Goal: Task Accomplishment & Management: Manage account settings

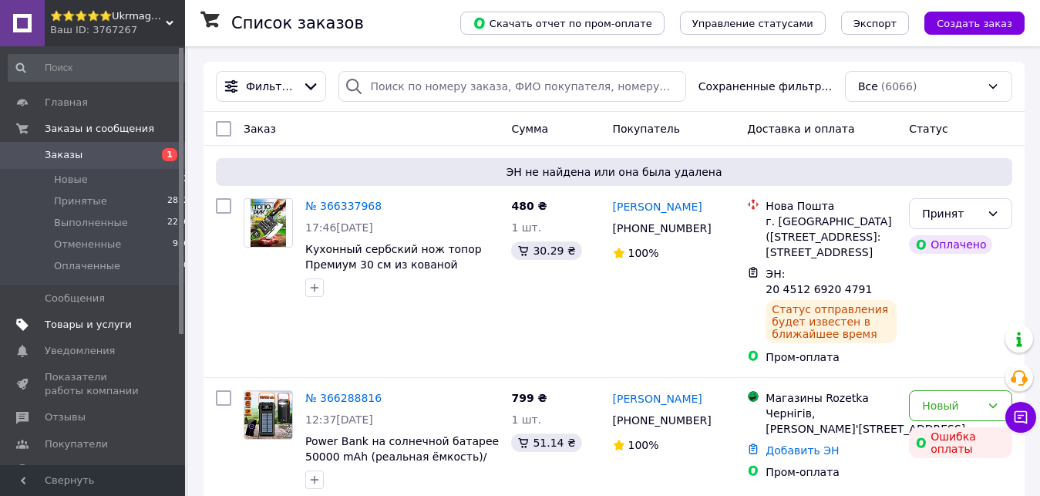
click at [64, 318] on span "Товары и услуги" at bounding box center [88, 325] width 87 height 14
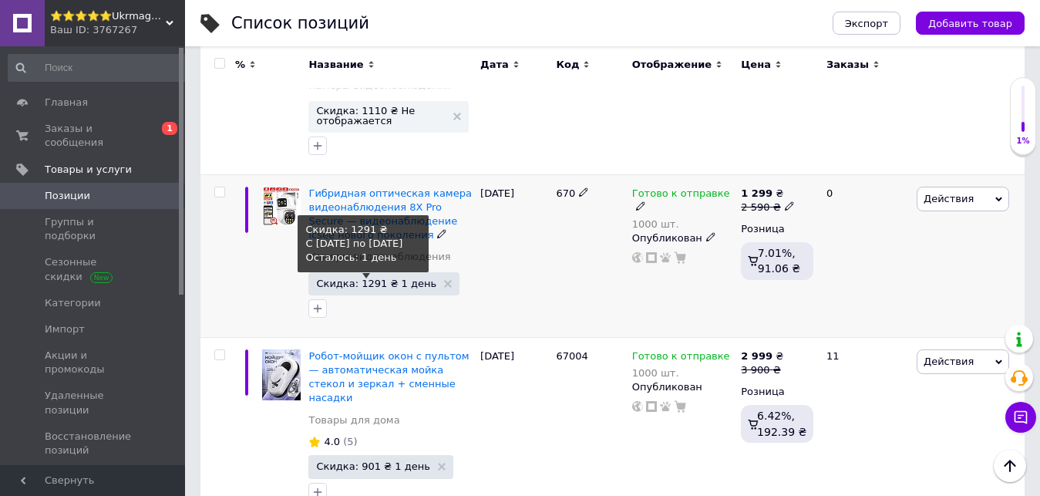
scroll to position [79, 0]
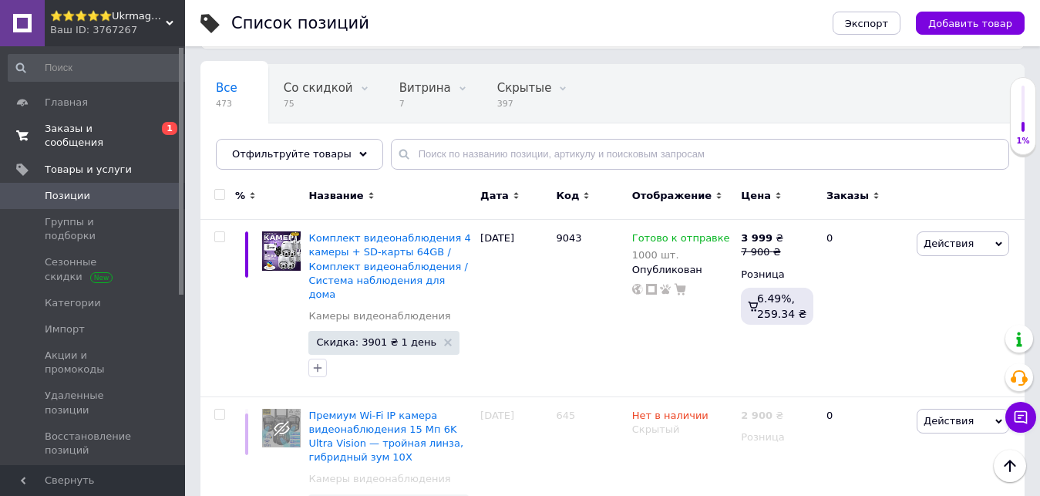
click at [136, 124] on span "Заказы и сообщения" at bounding box center [94, 136] width 98 height 28
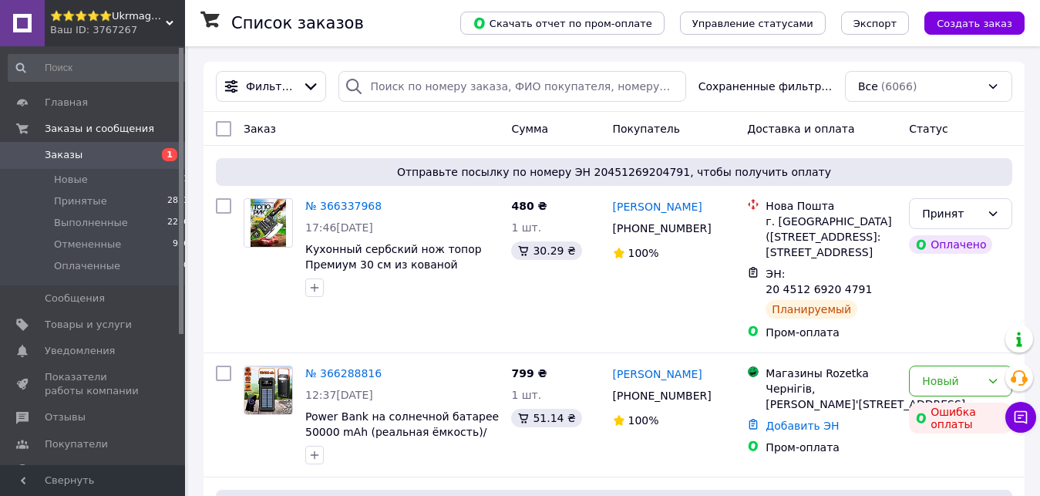
click at [145, 26] on div "Ваш ID: 3767267" at bounding box center [117, 30] width 135 height 14
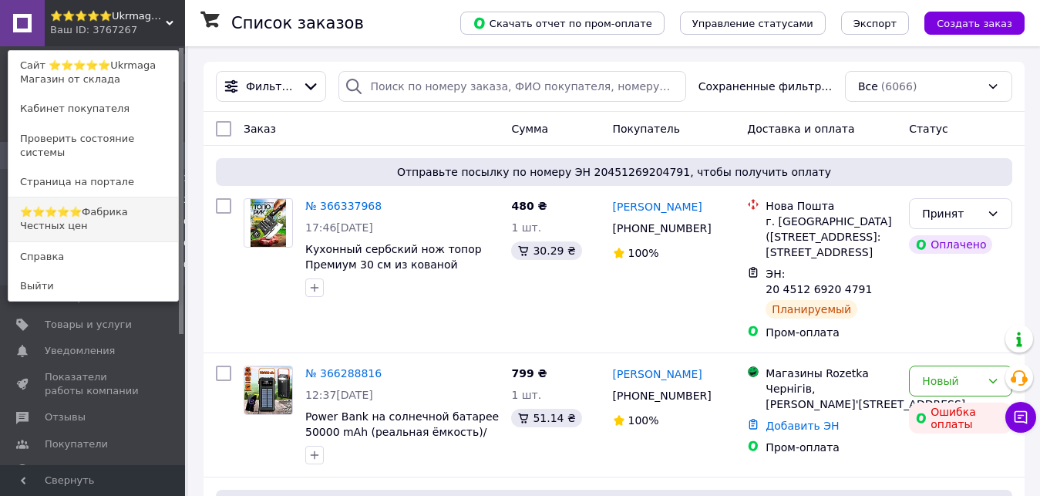
click at [141, 207] on link "⭐️⭐️⭐️⭐️⭐️Фабрика Честных цен" at bounding box center [93, 218] width 170 height 43
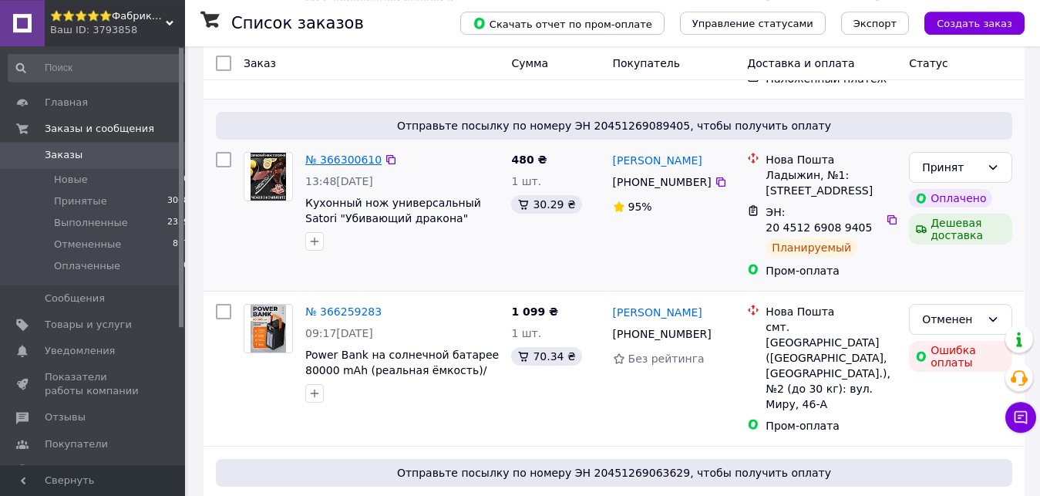
scroll to position [79, 0]
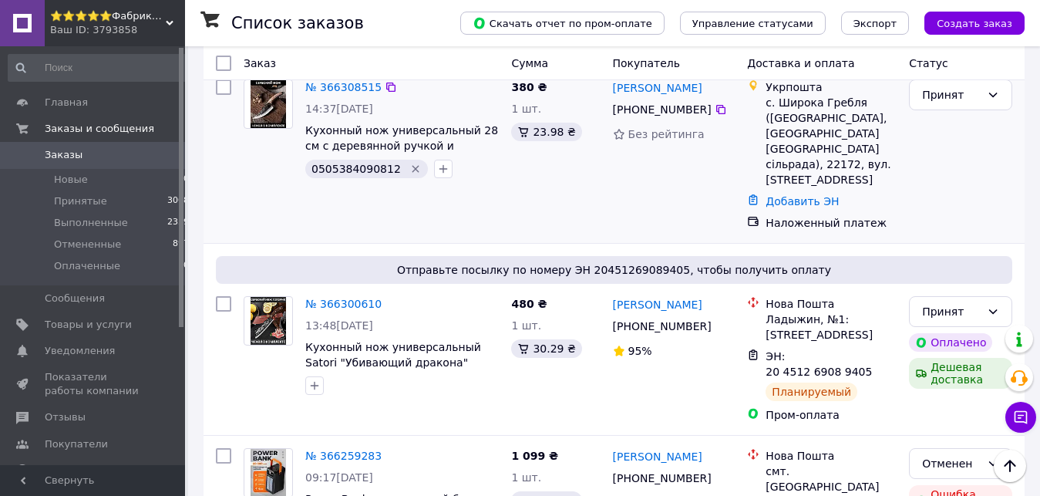
click at [356, 171] on span "0505384090812" at bounding box center [355, 169] width 89 height 12
copy span "0505384090812"
click at [782, 195] on link "Добавить ЭН" at bounding box center [801, 201] width 73 height 12
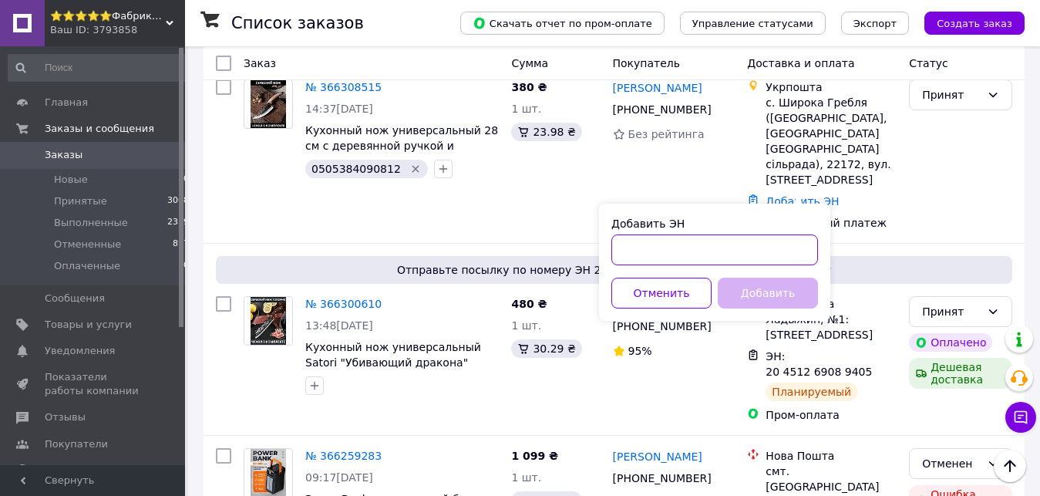
click at [718, 241] on input "Добавить ЭН" at bounding box center [714, 249] width 207 height 31
paste input "0505384090812"
type input "0505384090812"
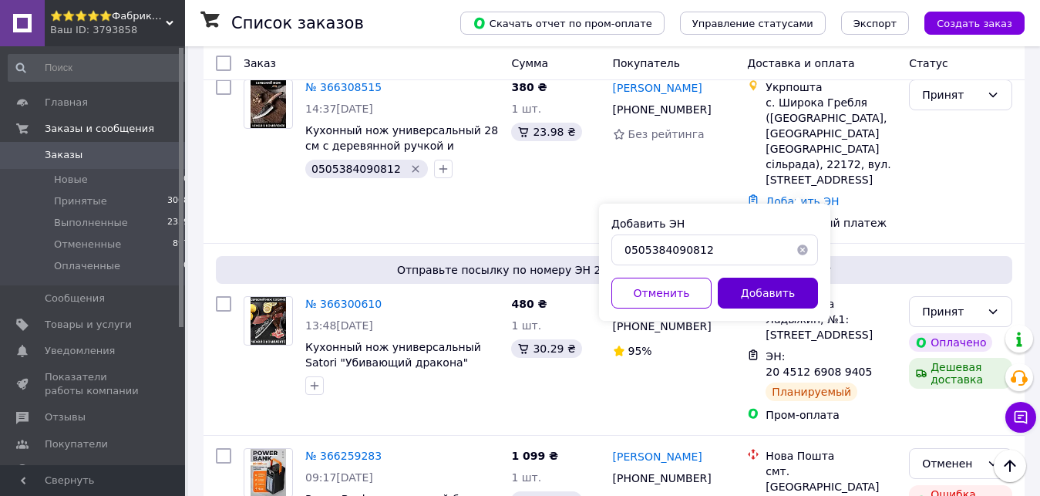
click at [761, 286] on button "Добавить" at bounding box center [768, 292] width 100 height 31
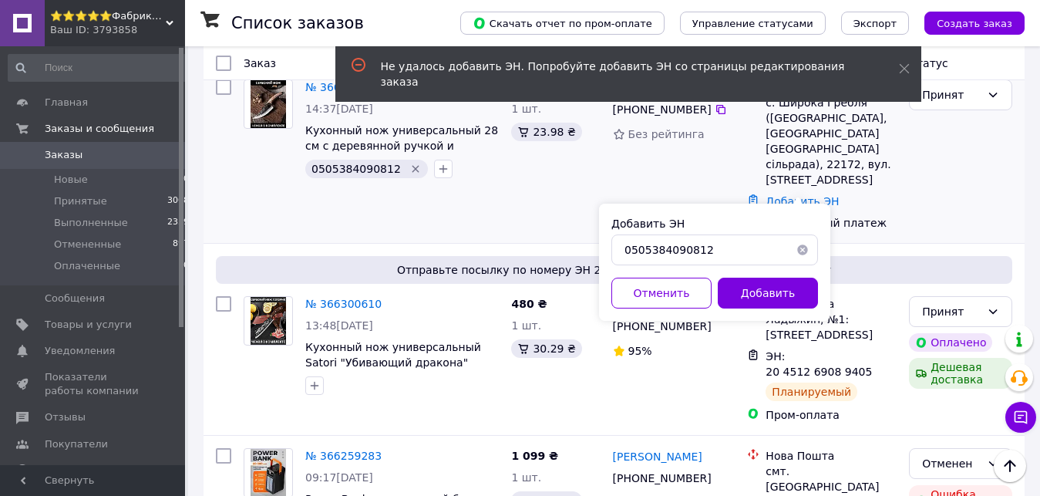
click at [528, 206] on div "380 ₴ 1 шт. 23.98 ₴" at bounding box center [555, 154] width 101 height 163
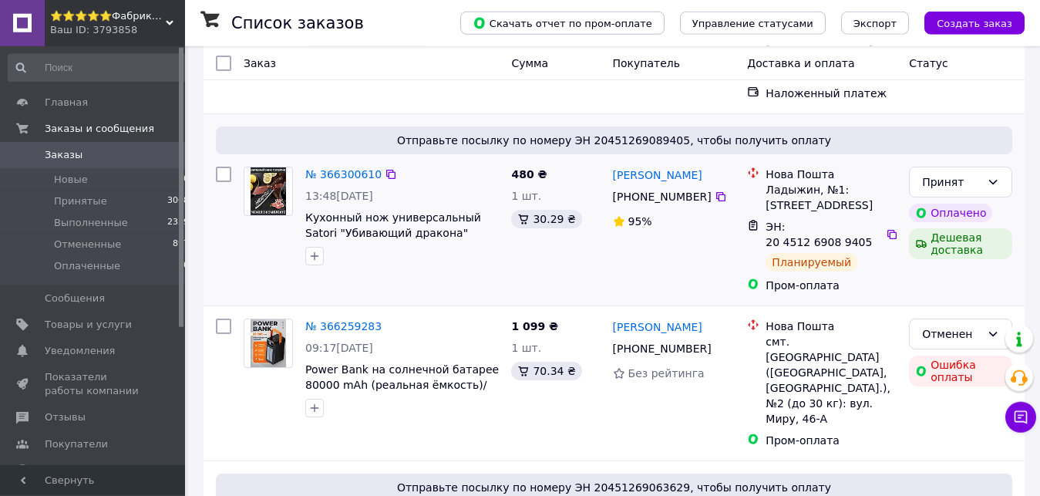
scroll to position [236, 0]
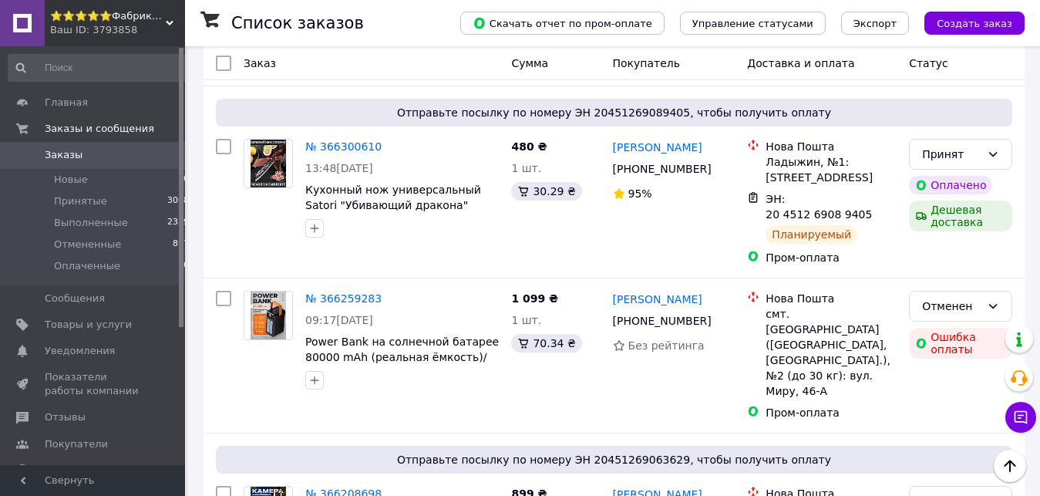
click at [136, 22] on span "⭐️⭐️⭐️⭐️⭐️Фабрика Честных цен" at bounding box center [108, 16] width 116 height 14
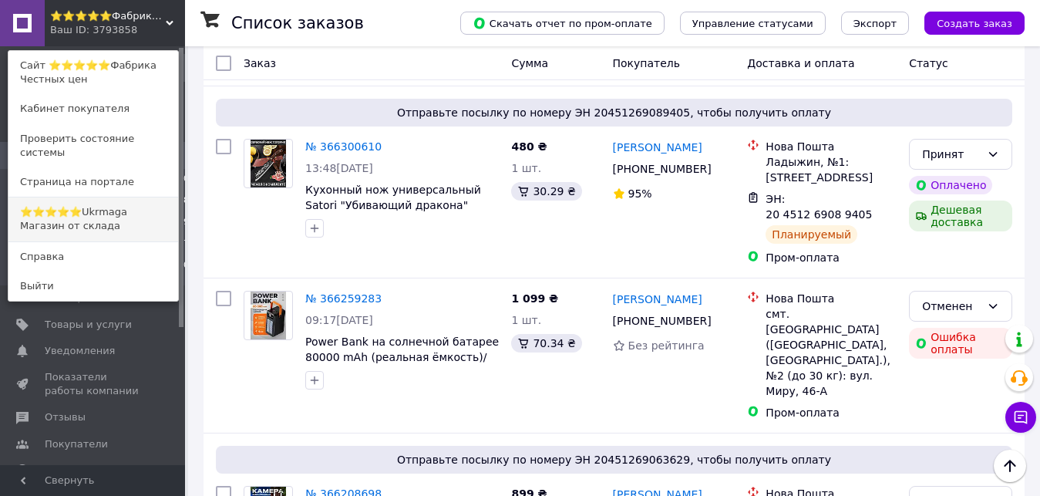
click at [139, 197] on link "⭐️⭐️⭐️⭐️⭐️Ukrmaga Магазин от склада" at bounding box center [93, 218] width 170 height 43
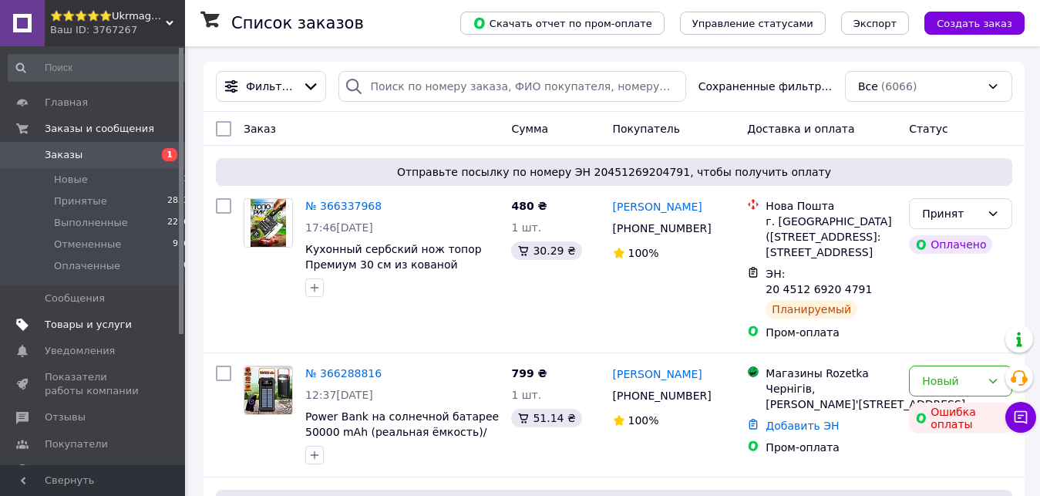
click at [79, 325] on span "Товары и услуги" at bounding box center [88, 325] width 87 height 14
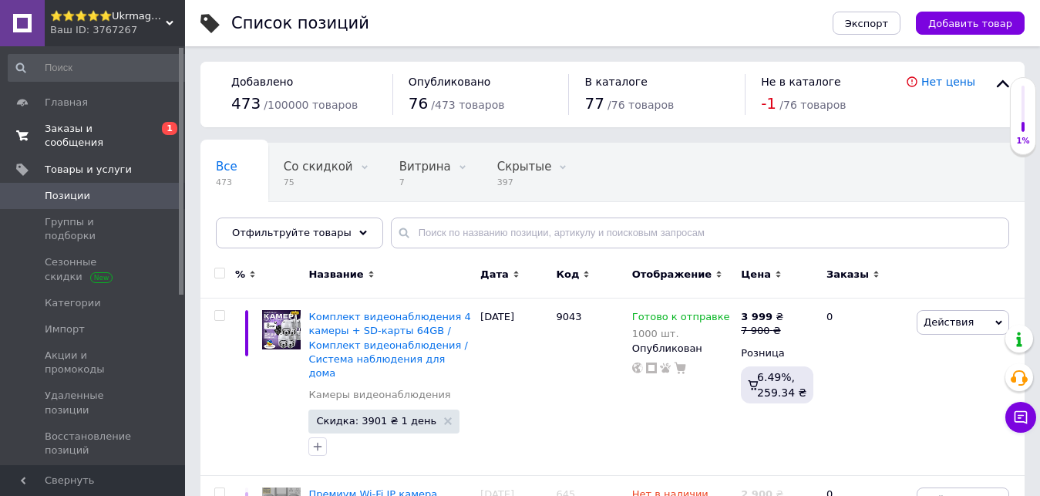
click at [113, 134] on span "Заказы и сообщения" at bounding box center [94, 136] width 98 height 28
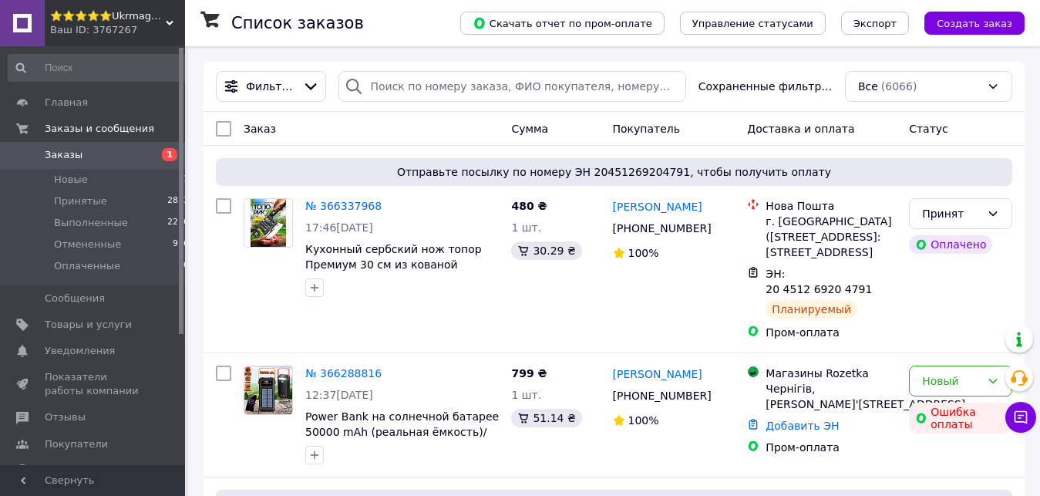
click at [149, 32] on div "Ваш ID: 3767267" at bounding box center [117, 30] width 135 height 14
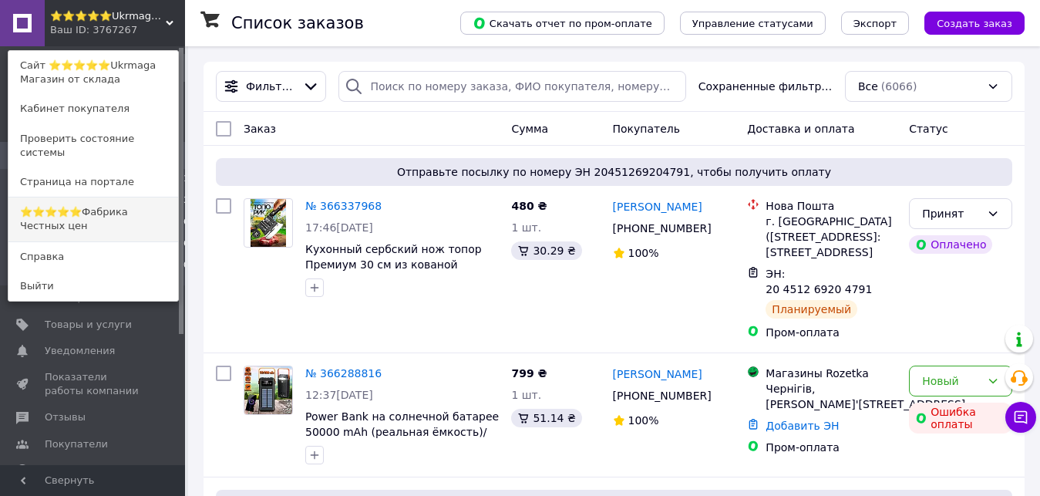
click at [151, 204] on link "⭐️⭐️⭐️⭐️⭐️Фабрика Честных цен" at bounding box center [93, 218] width 170 height 43
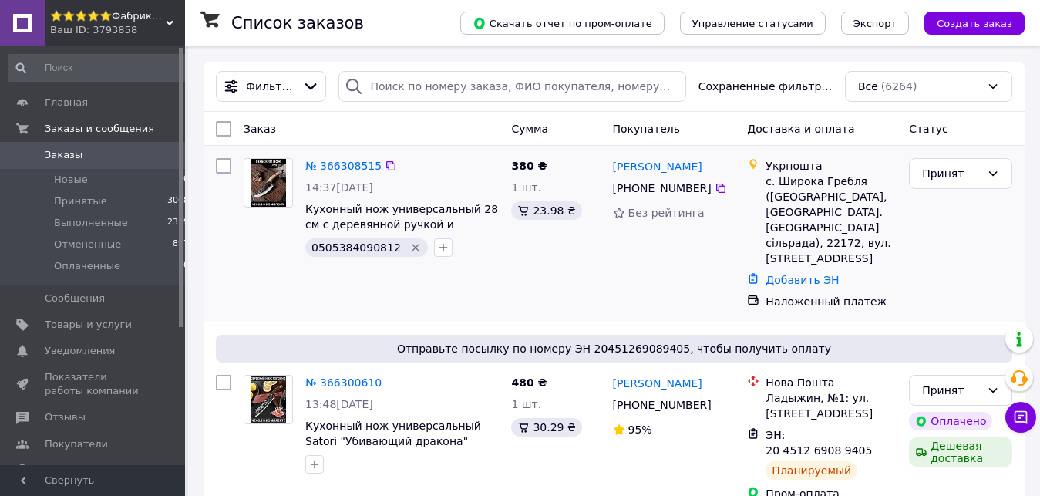
click at [362, 248] on span "0505384090812" at bounding box center [355, 247] width 89 height 12
copy span "0505384090812"
click at [805, 274] on link "Добавить ЭН" at bounding box center [801, 280] width 73 height 12
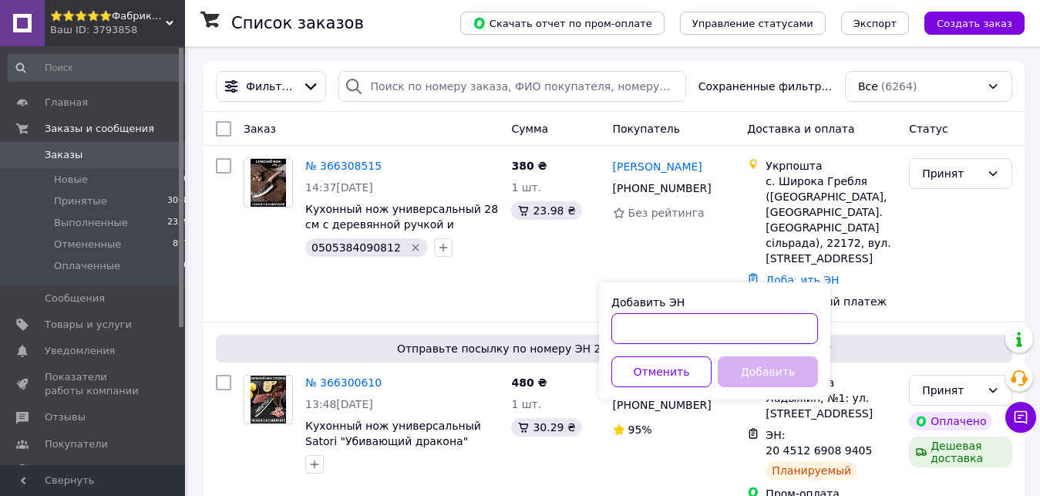
click at [713, 318] on input "Добавить ЭН" at bounding box center [714, 328] width 207 height 31
paste input "0505384090812"
type input "0505384090812"
click at [789, 365] on button "Добавить" at bounding box center [768, 371] width 100 height 31
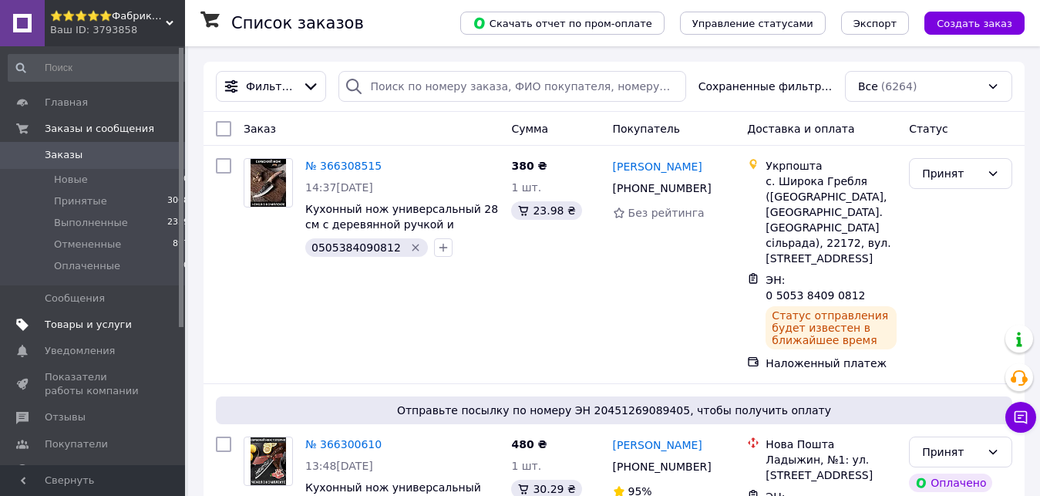
click at [127, 326] on span "Товары и услуги" at bounding box center [94, 325] width 98 height 14
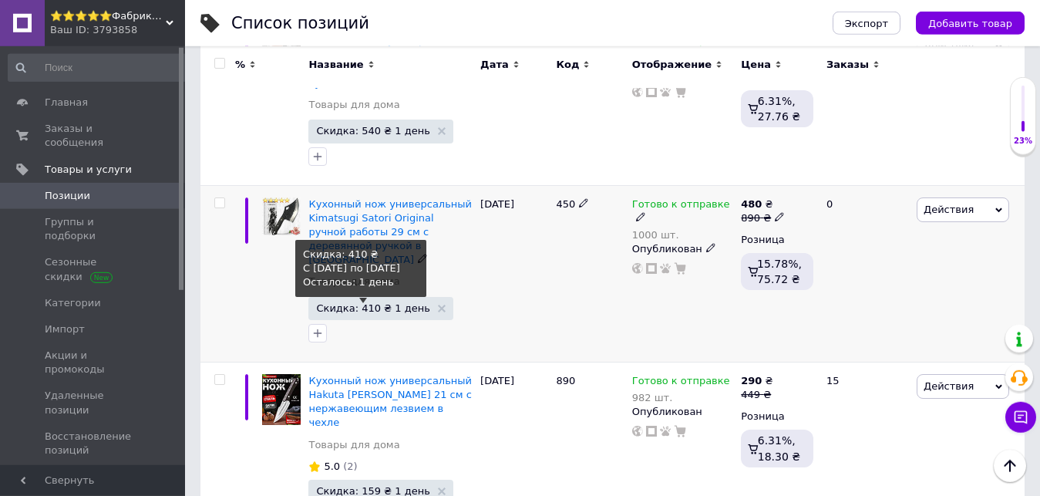
scroll to position [1887, 0]
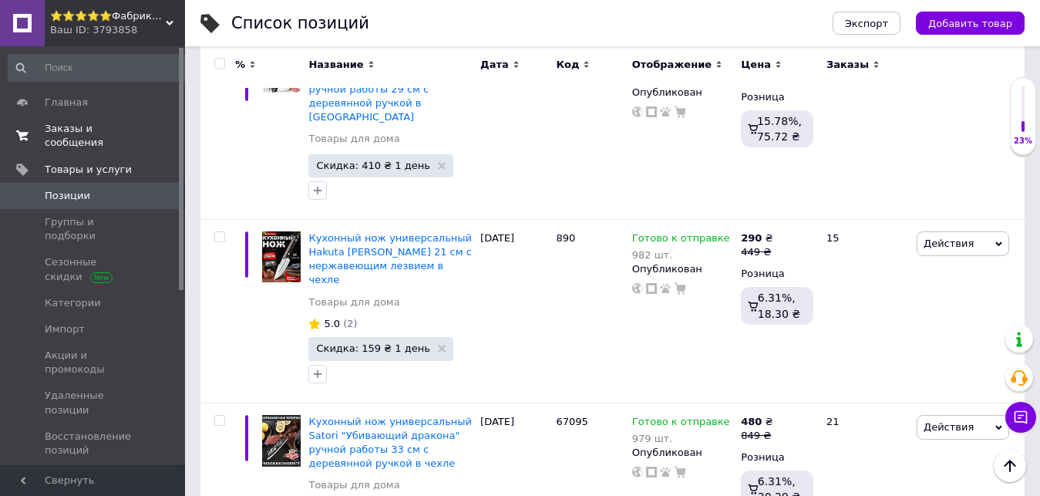
click at [52, 136] on span "Заказы и сообщения" at bounding box center [94, 136] width 98 height 28
